Goal: Register for event/course

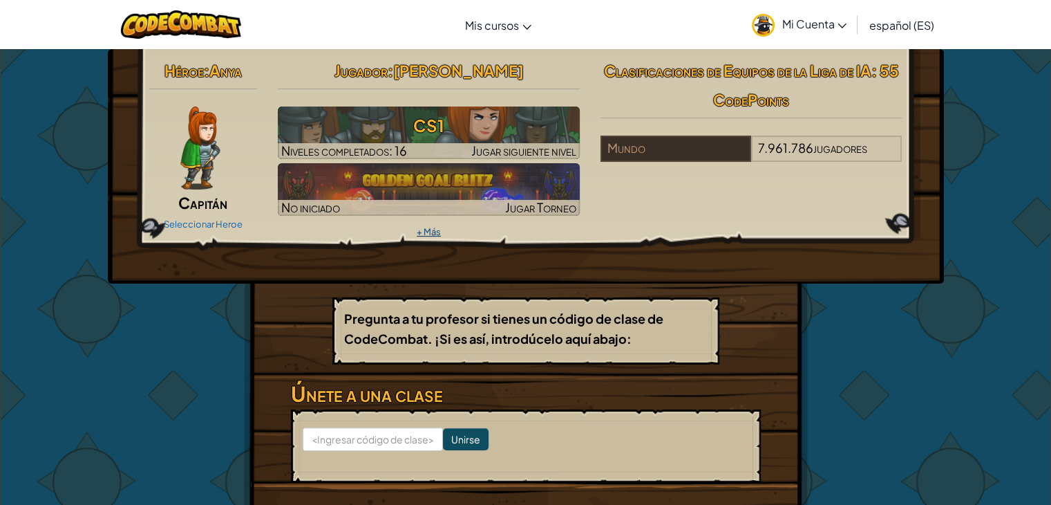
click at [426, 229] on font "+ Más" at bounding box center [429, 231] width 24 height 11
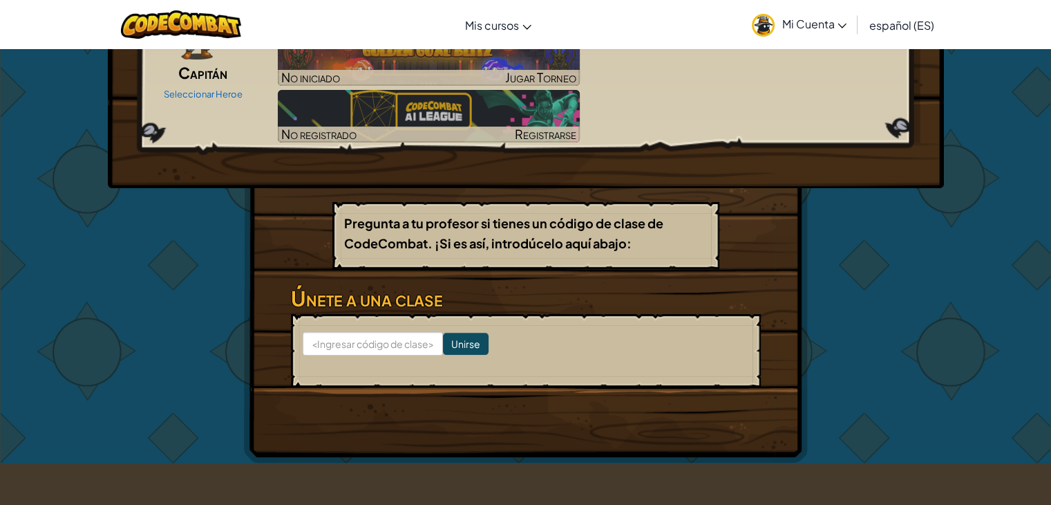
scroll to position [132, 0]
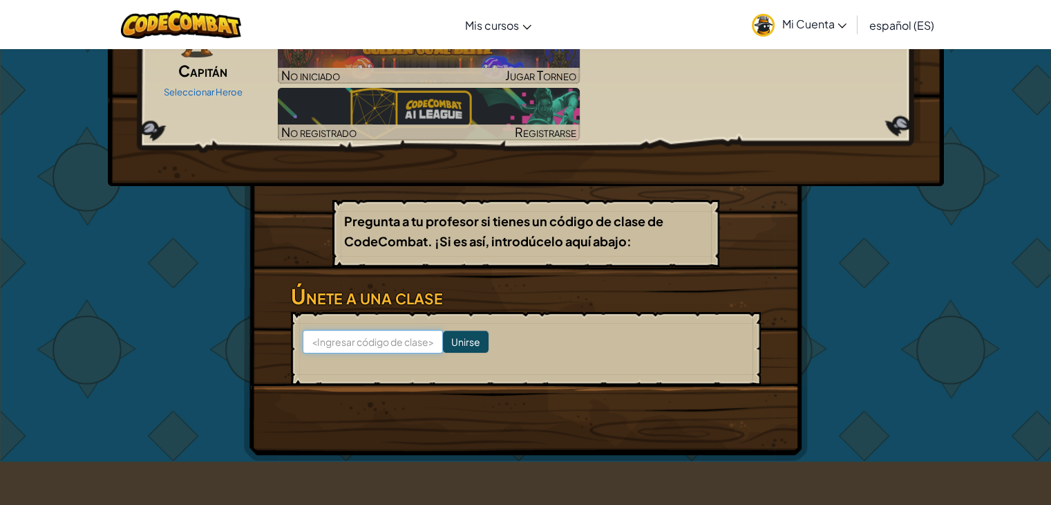
click at [339, 330] on input at bounding box center [373, 342] width 140 height 24
type input "SoftAngryMoon"
click at [449, 344] on input "Unirse" at bounding box center [466, 341] width 46 height 22
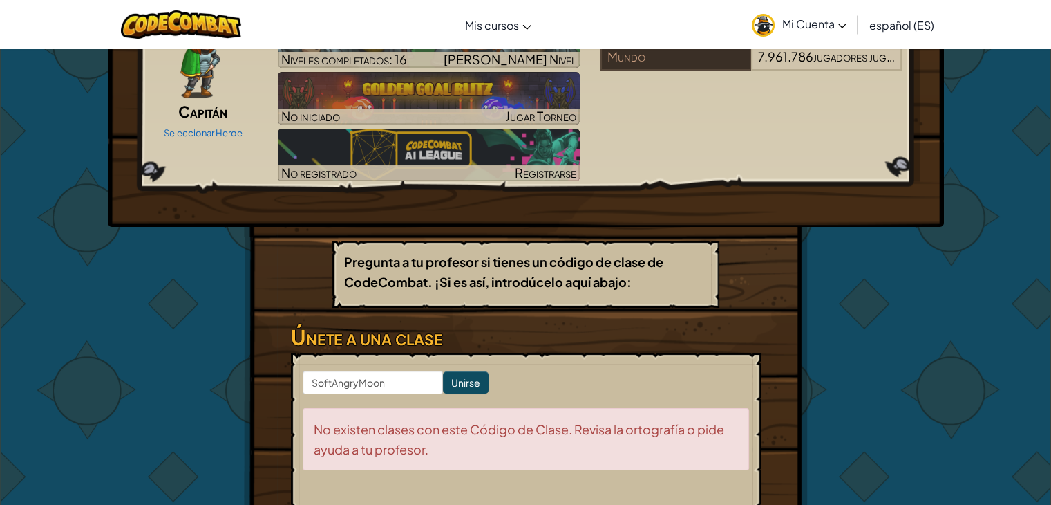
scroll to position [0, 0]
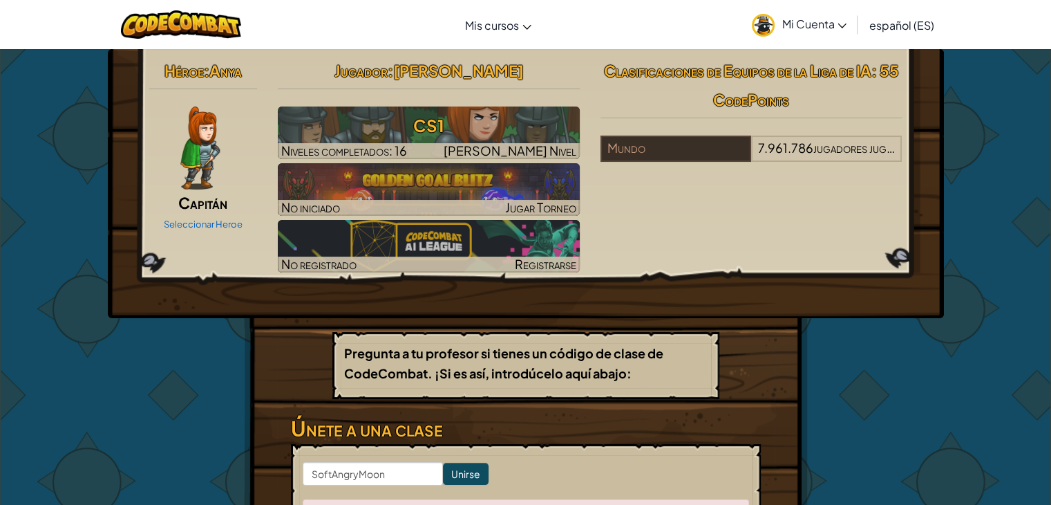
click at [836, 21] on span "Mi Cuenta" at bounding box center [814, 24] width 65 height 15
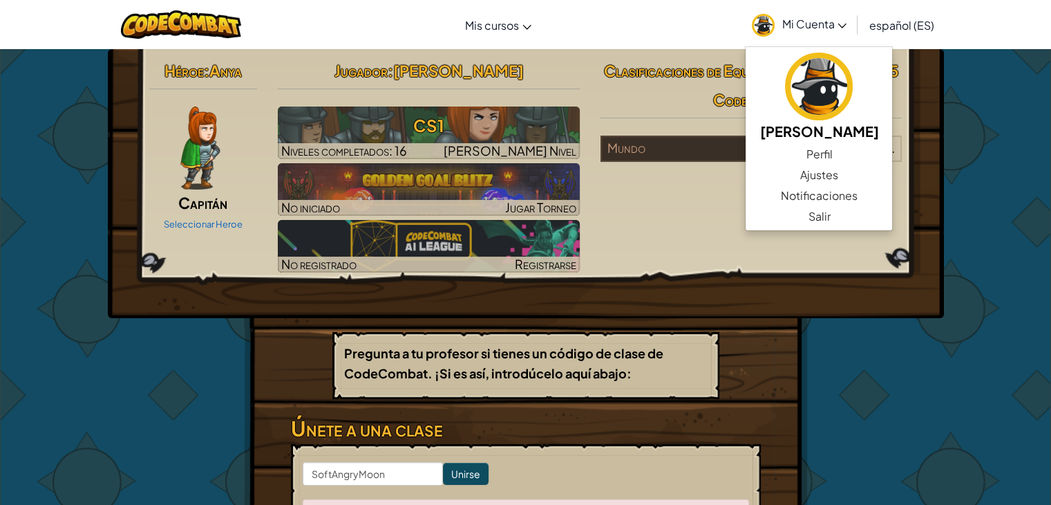
click at [600, 20] on div "Cambiar modo de navegación Mis cursos Aula de CodeCombat Aula de Ozaria Liga de…" at bounding box center [526, 24] width 1058 height 49
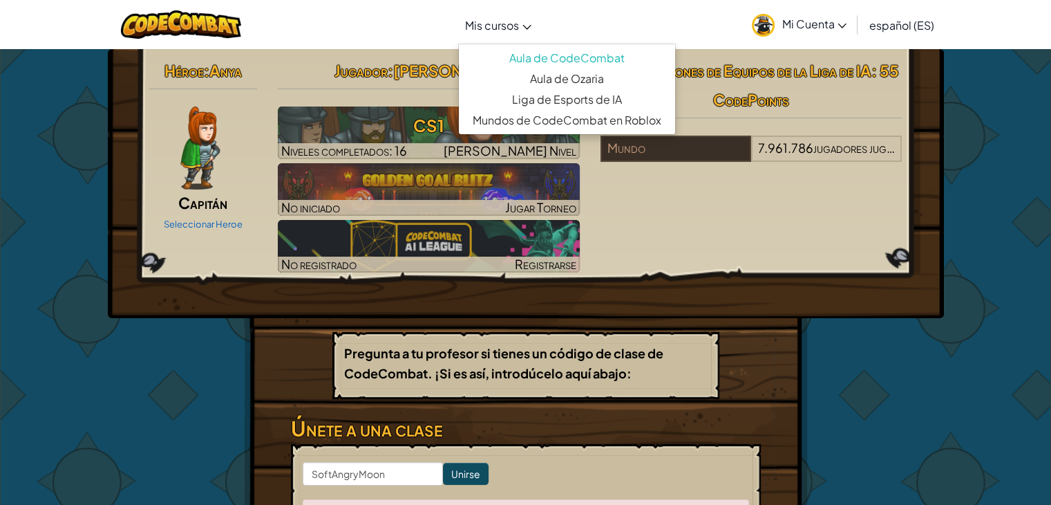
click at [485, 26] on font "Mis cursos" at bounding box center [492, 25] width 54 height 15
click at [550, 74] on font "Aula de Ozaria" at bounding box center [567, 78] width 74 height 15
